Goal: Check status

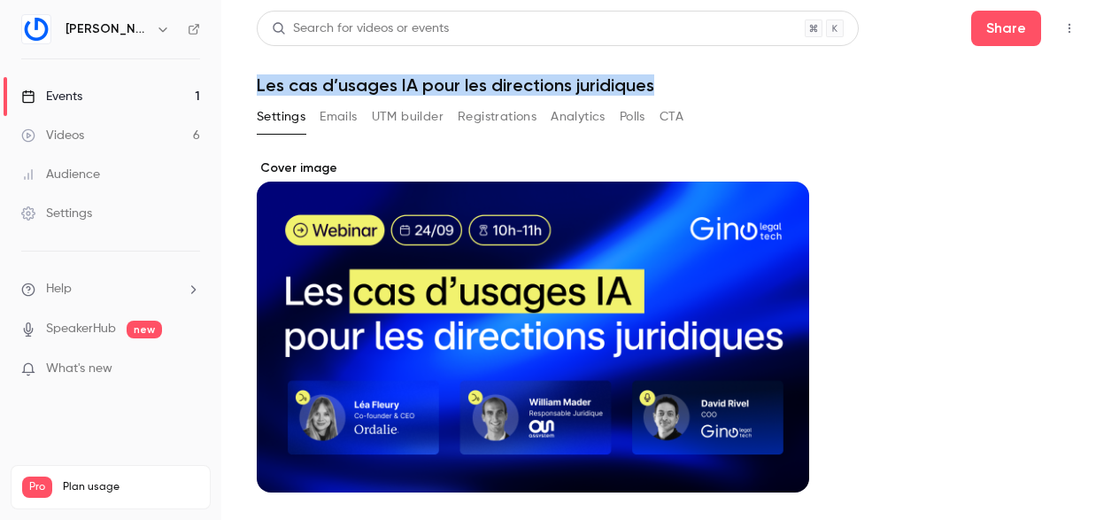
click at [507, 121] on button "Registrations" at bounding box center [497, 117] width 79 height 28
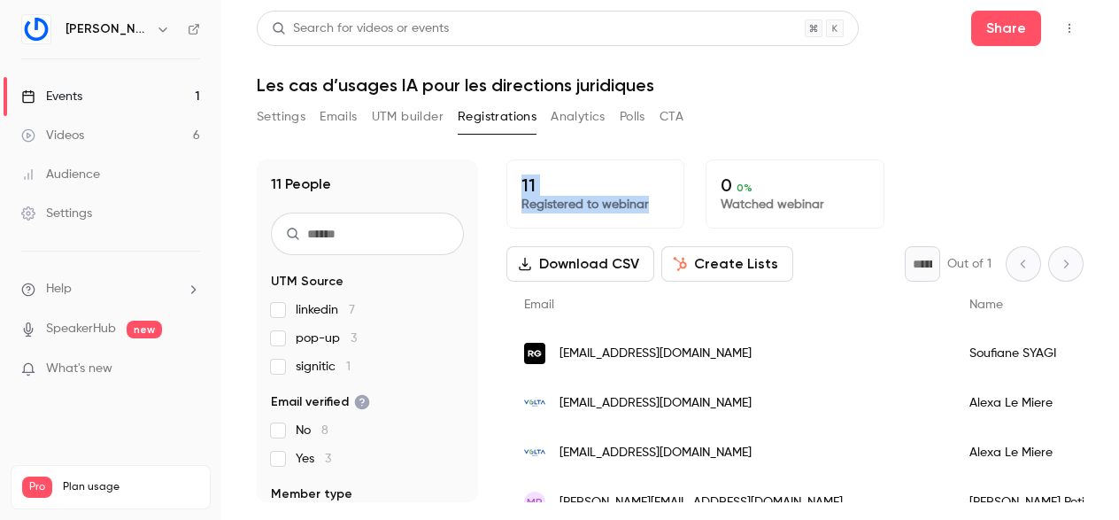
drag, startPoint x: 521, startPoint y: 184, endPoint x: 663, endPoint y: 202, distance: 143.6
click at [666, 202] on div "11 Registered to webinar" at bounding box center [595, 193] width 178 height 69
click at [663, 202] on p "Registered to webinar" at bounding box center [596, 205] width 148 height 18
